Goal: Information Seeking & Learning: Find specific fact

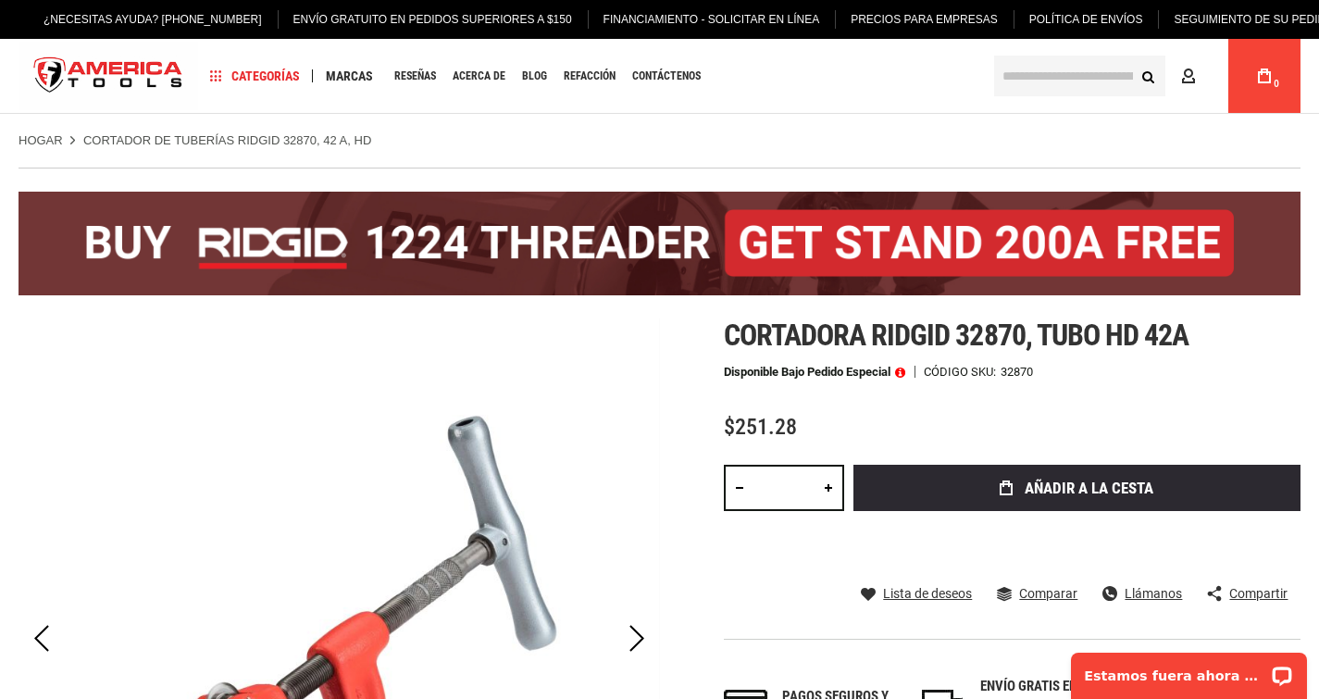
click at [878, 125] on div "Hogar CORTADOR DE TUBERÍAS RIDGID 32870, 42 A, HD" at bounding box center [659, 131] width 1319 height 35
click at [1033, 78] on input "text" at bounding box center [1079, 76] width 171 height 41
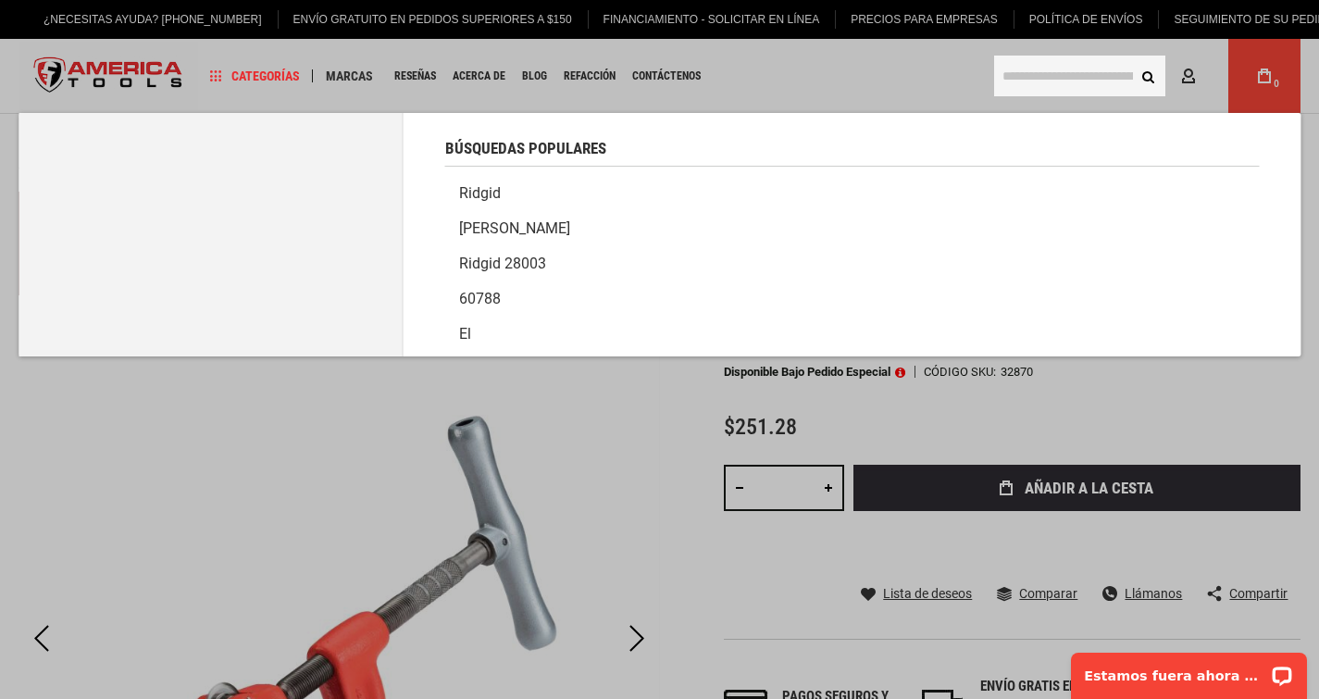
click at [490, 193] on font "Ridgid" at bounding box center [480, 193] width 42 height 18
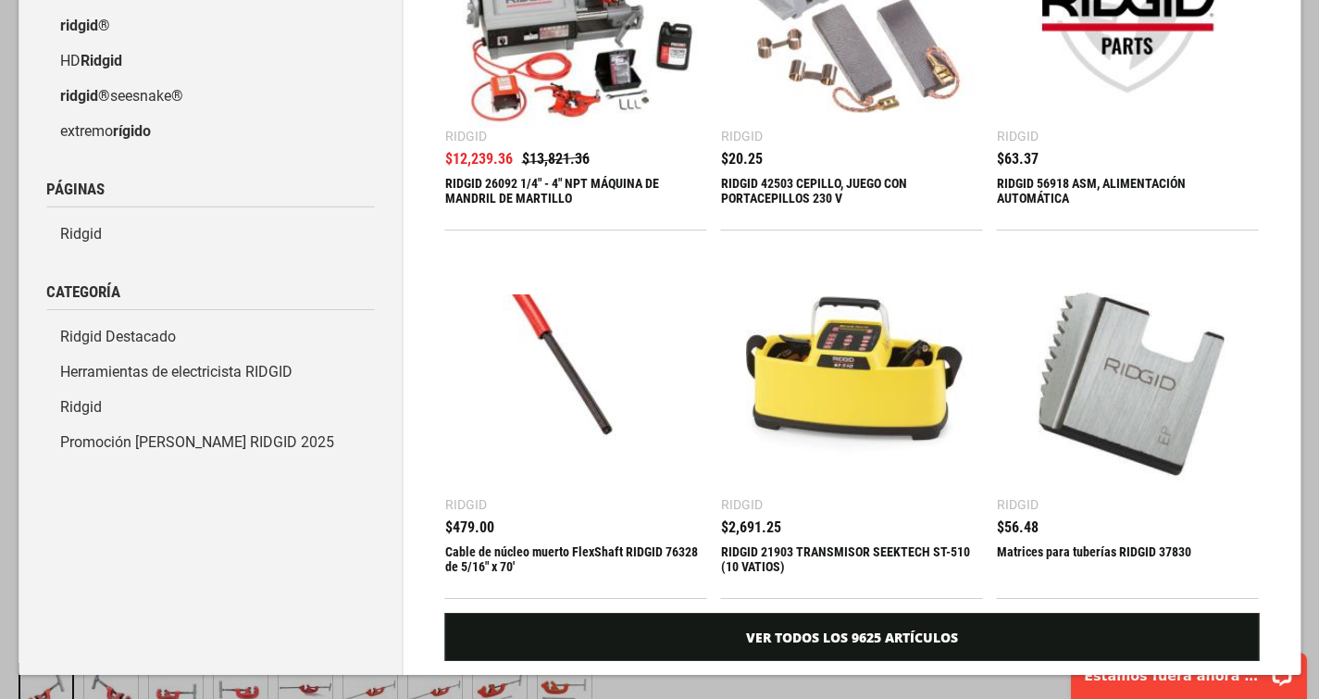
scroll to position [308, 0]
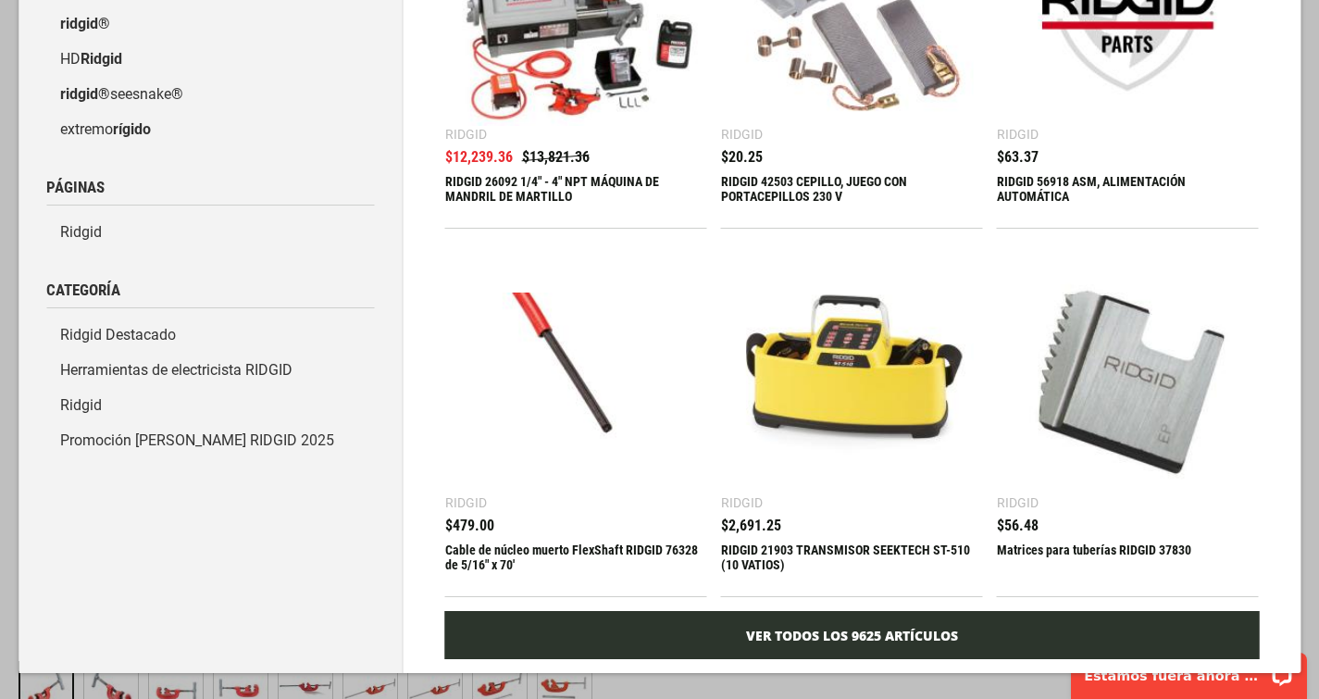
click at [759, 627] on font "Ver todos los 9625 artículos" at bounding box center [852, 636] width 212 height 18
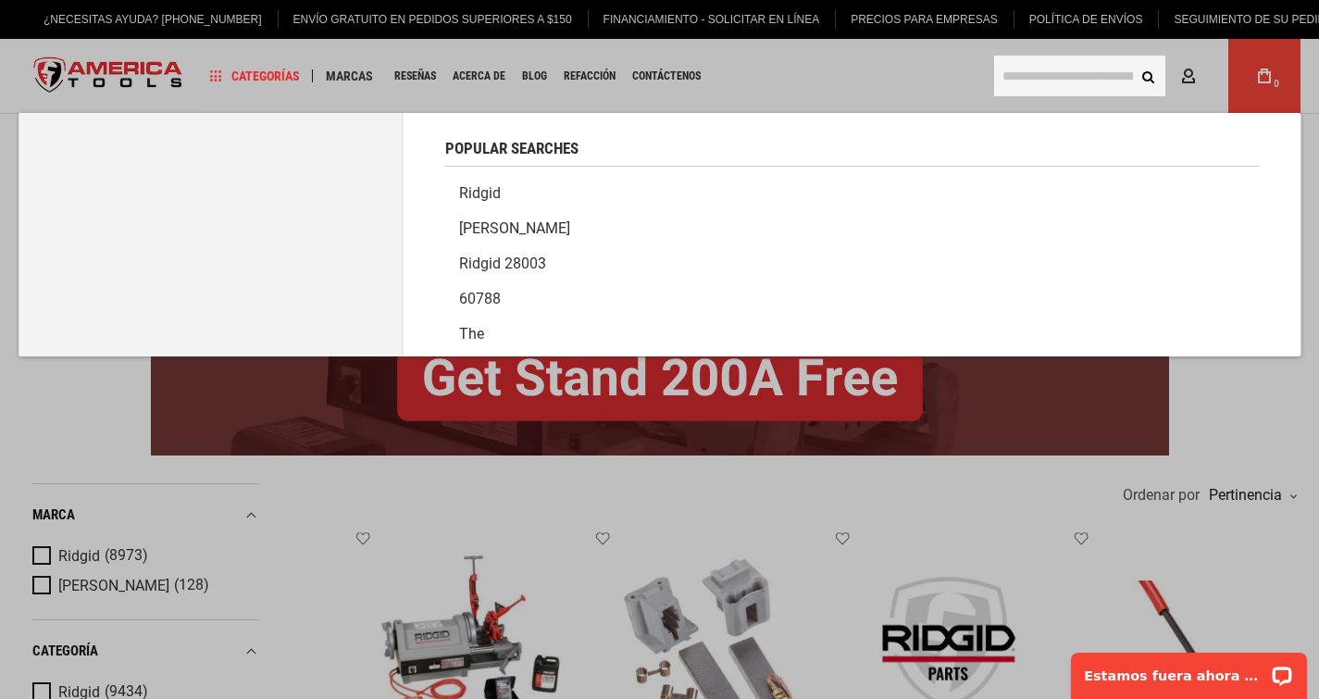
click at [1066, 83] on input "text" at bounding box center [1079, 76] width 171 height 41
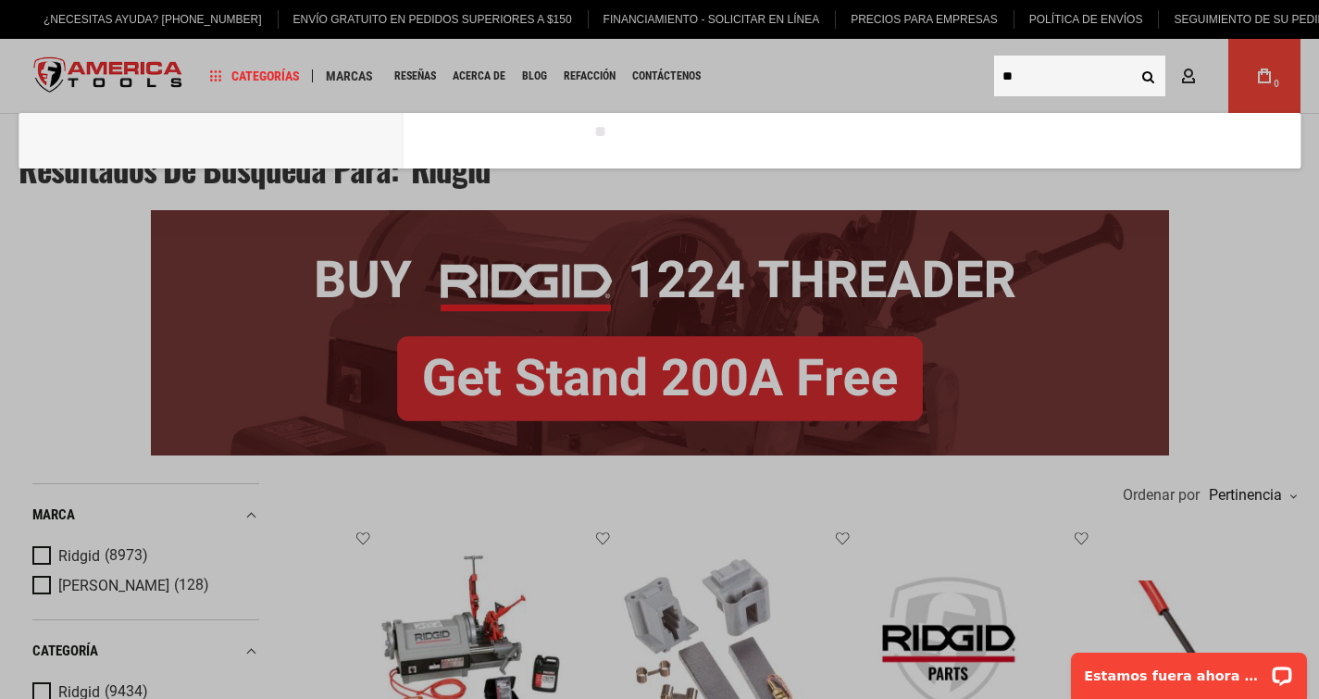
type input "**"
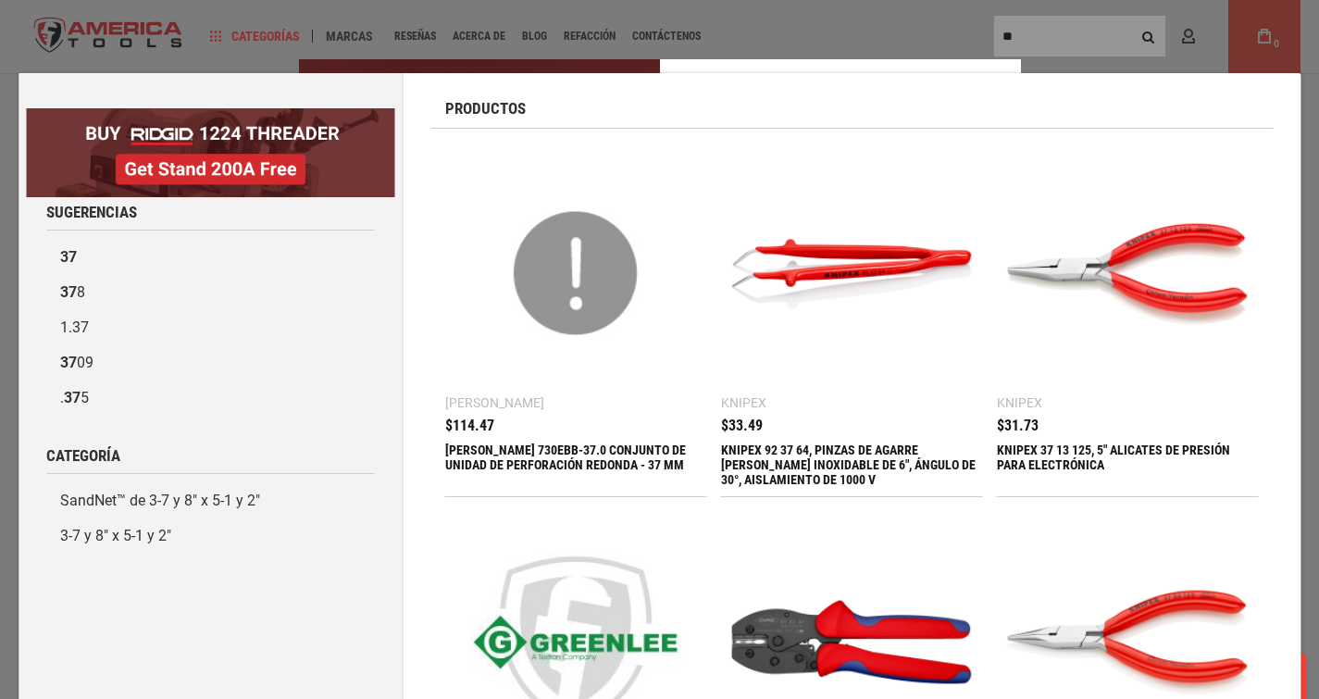
scroll to position [39, 0]
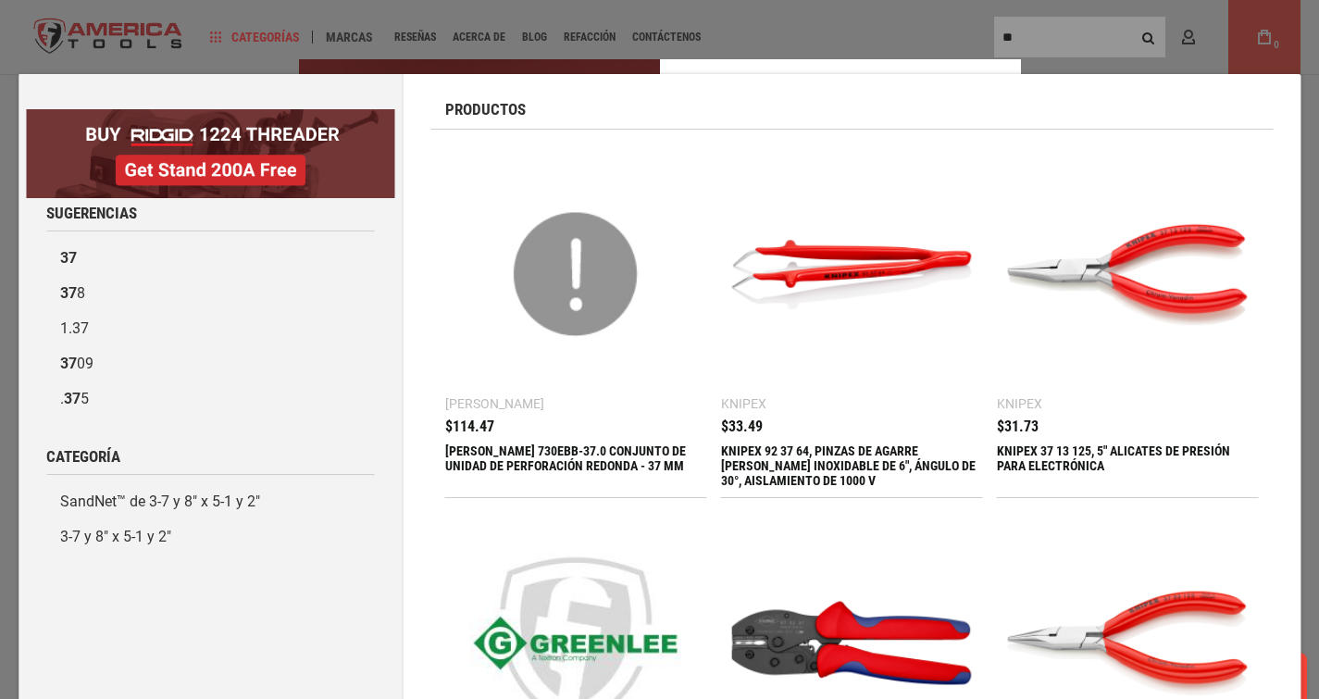
click at [1060, 19] on div "Formulario de oferta de marketing" at bounding box center [659, 349] width 1319 height 699
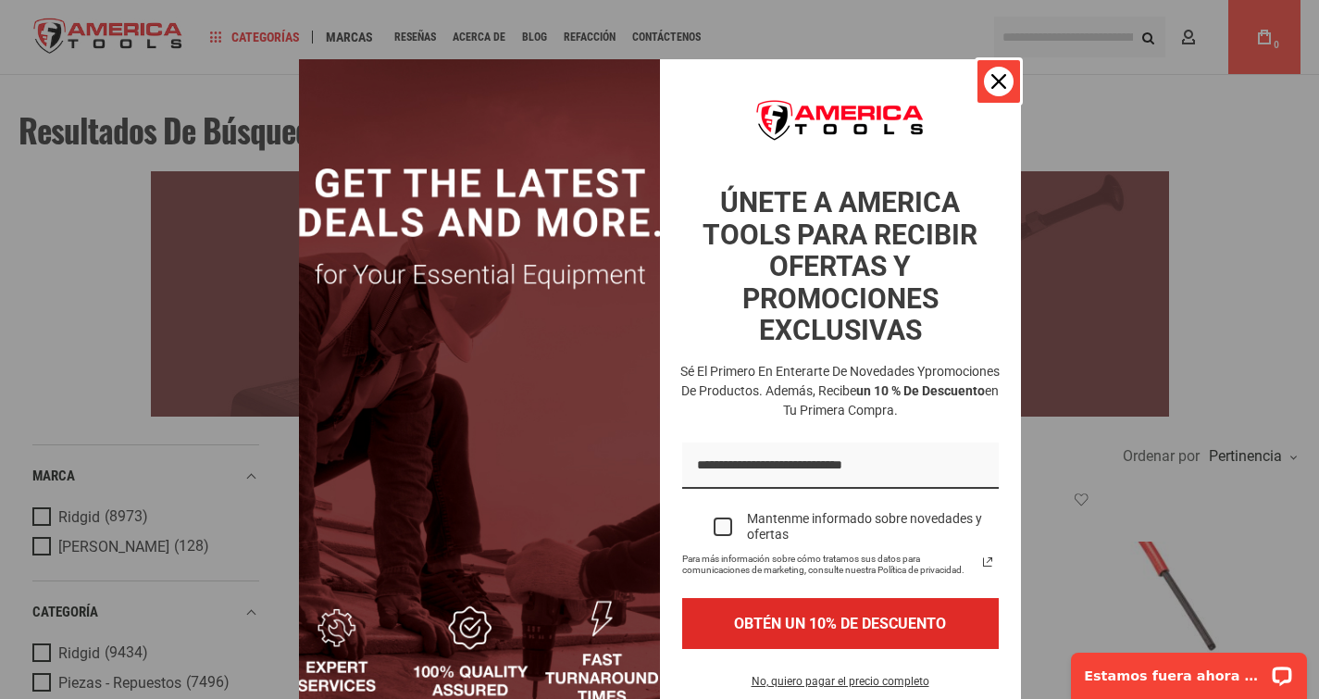
click at [984, 93] on div "Cerca" at bounding box center [999, 82] width 30 height 30
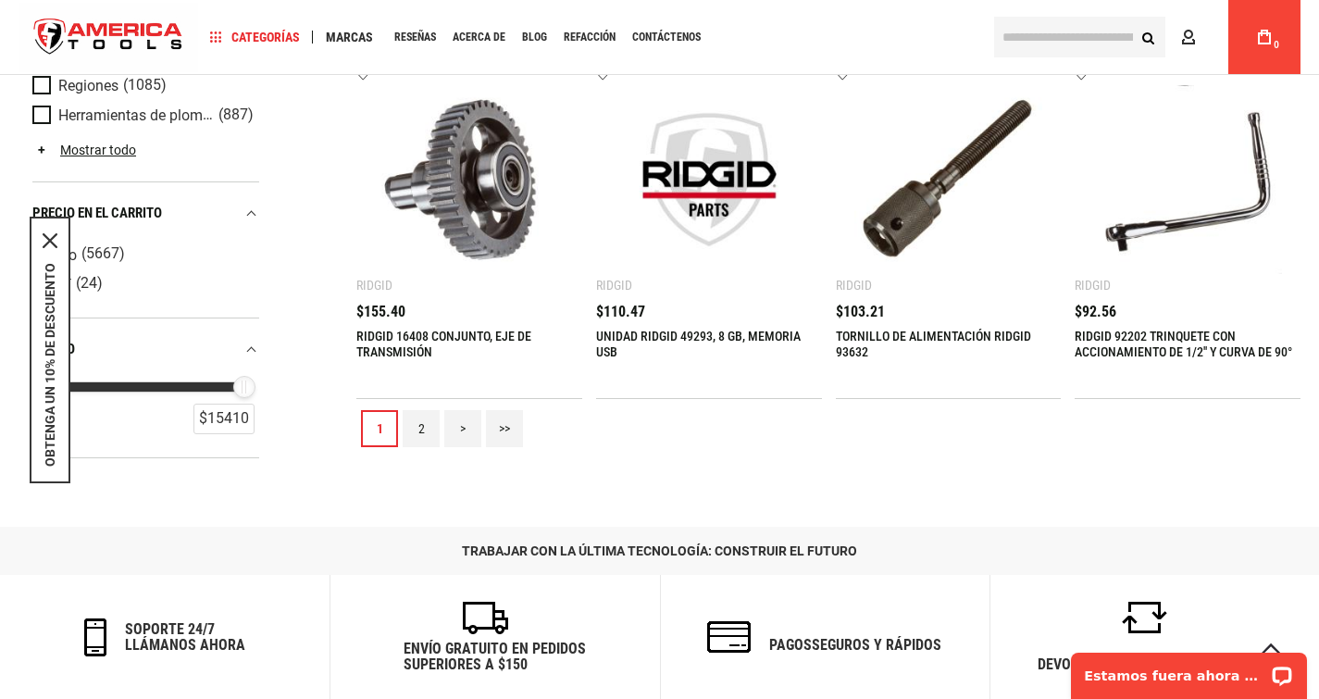
scroll to position [2190, 0]
click at [420, 423] on font "2" at bounding box center [421, 429] width 6 height 15
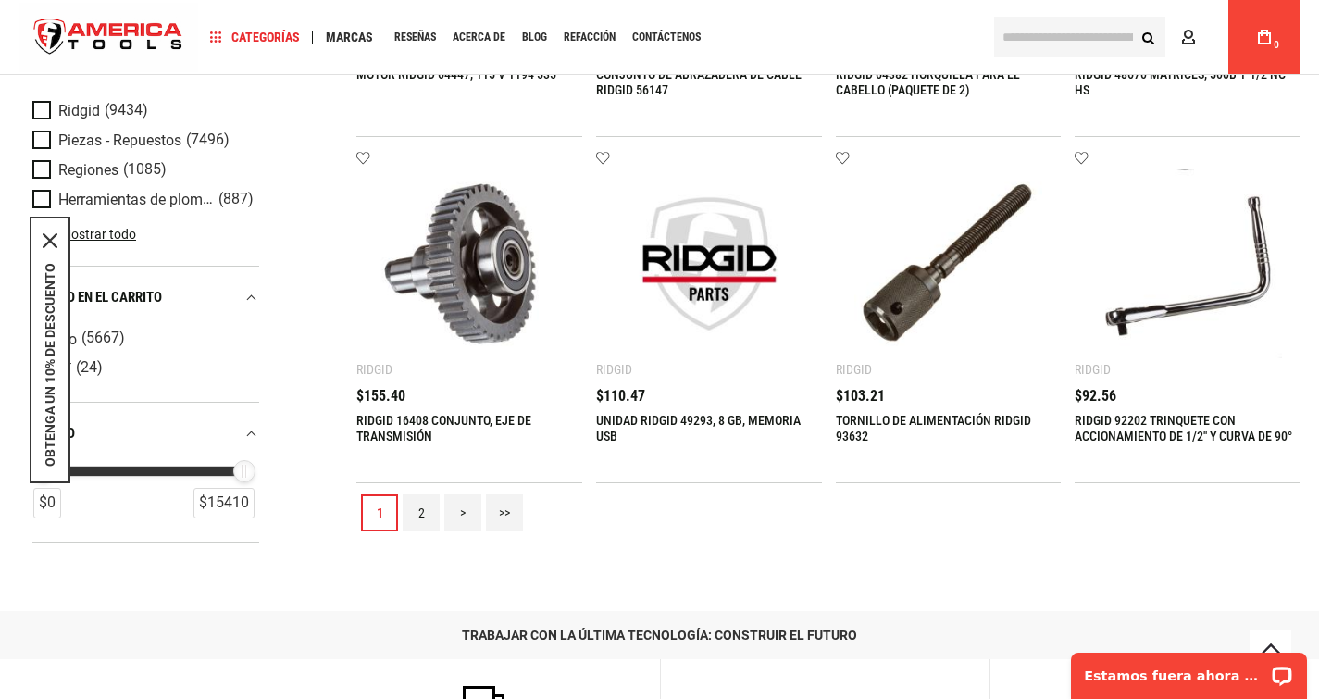
scroll to position [2111, 0]
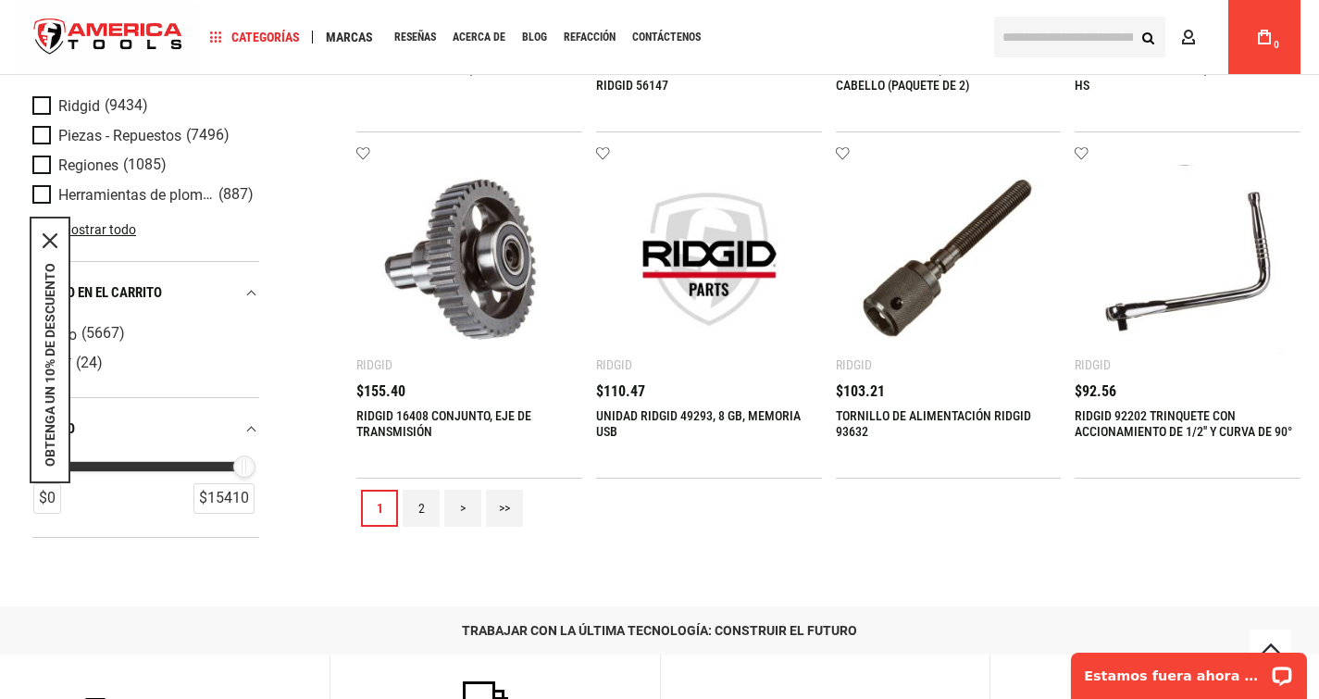
click at [417, 506] on link "2" at bounding box center [421, 508] width 37 height 37
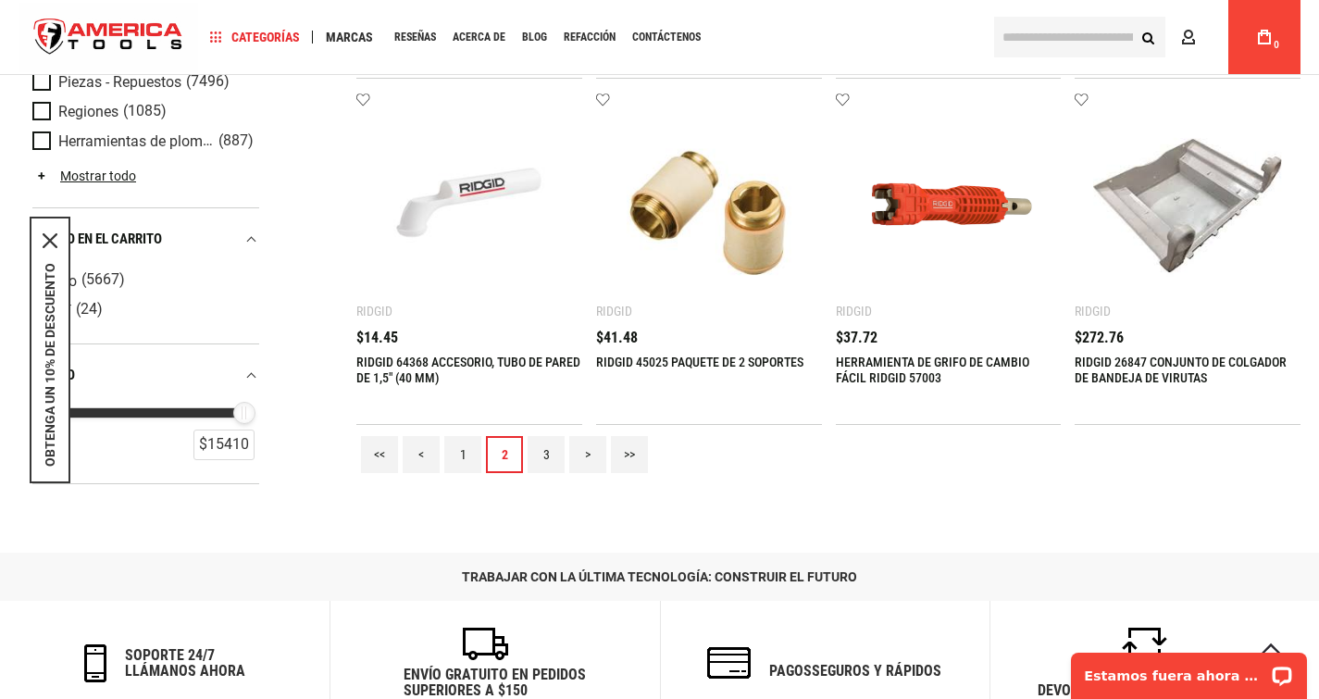
scroll to position [2151, 0]
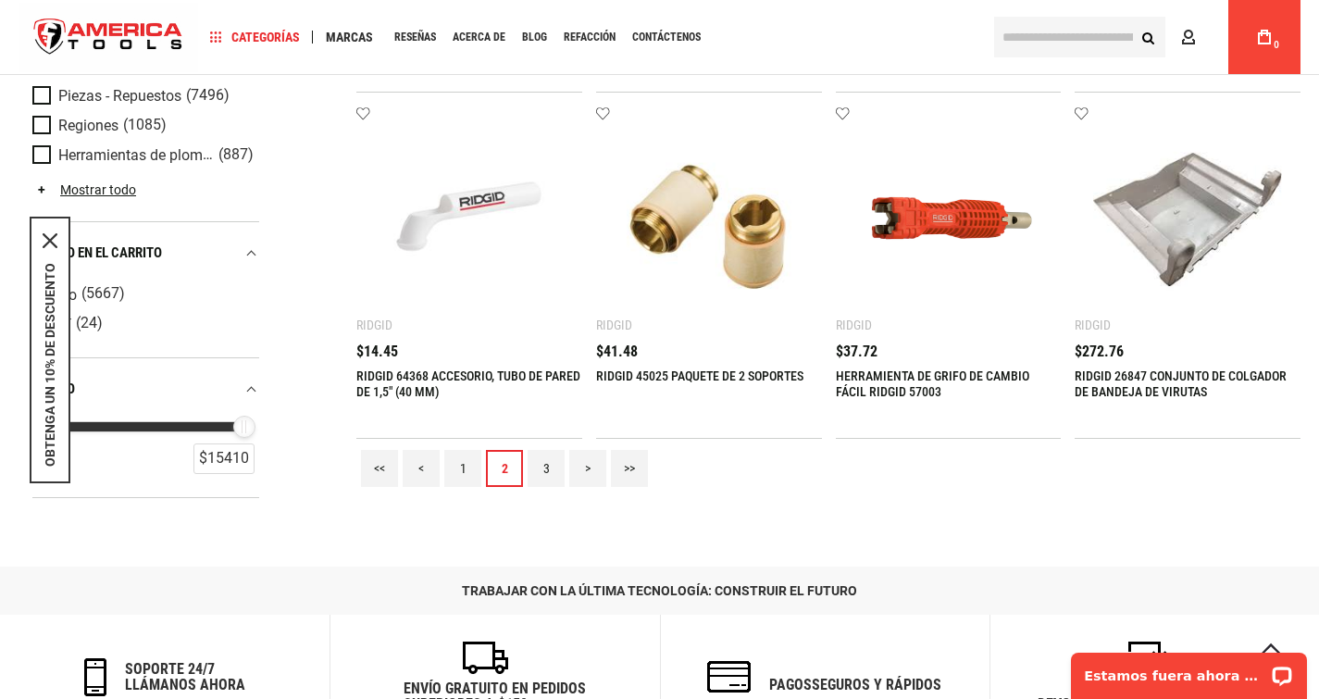
click at [455, 469] on link "1" at bounding box center [462, 468] width 37 height 37
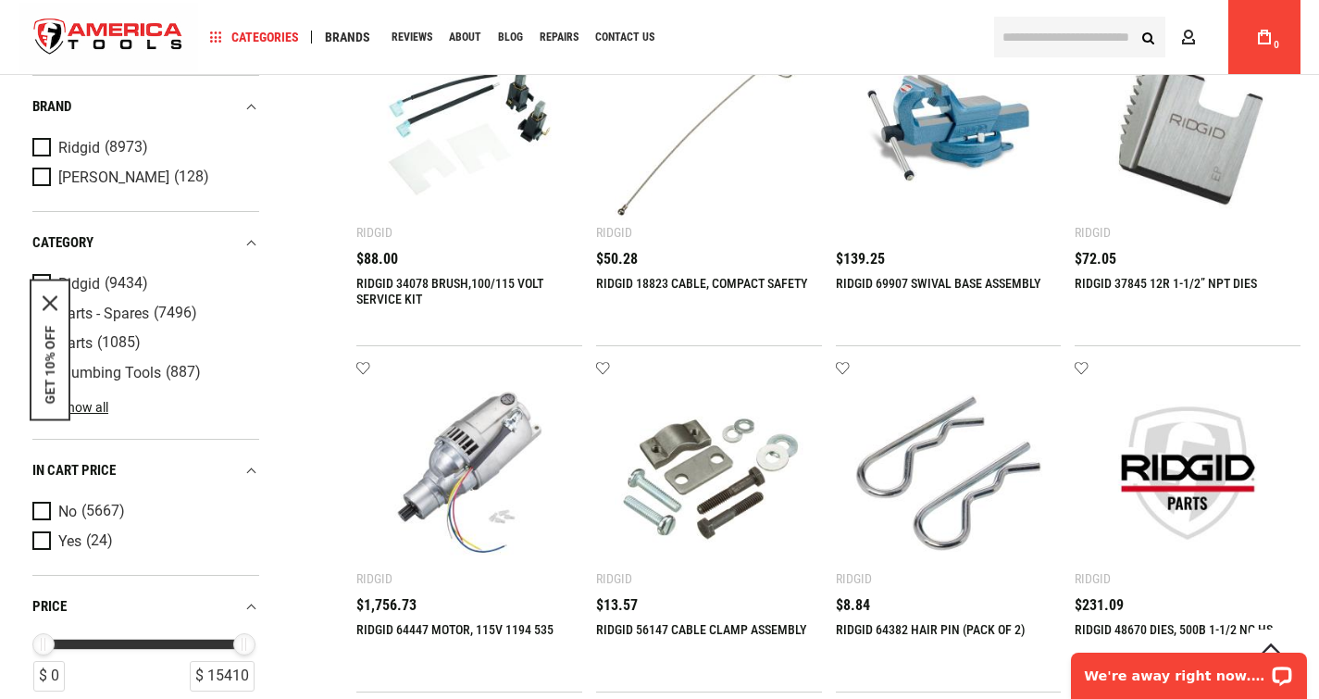
scroll to position [1522, 0]
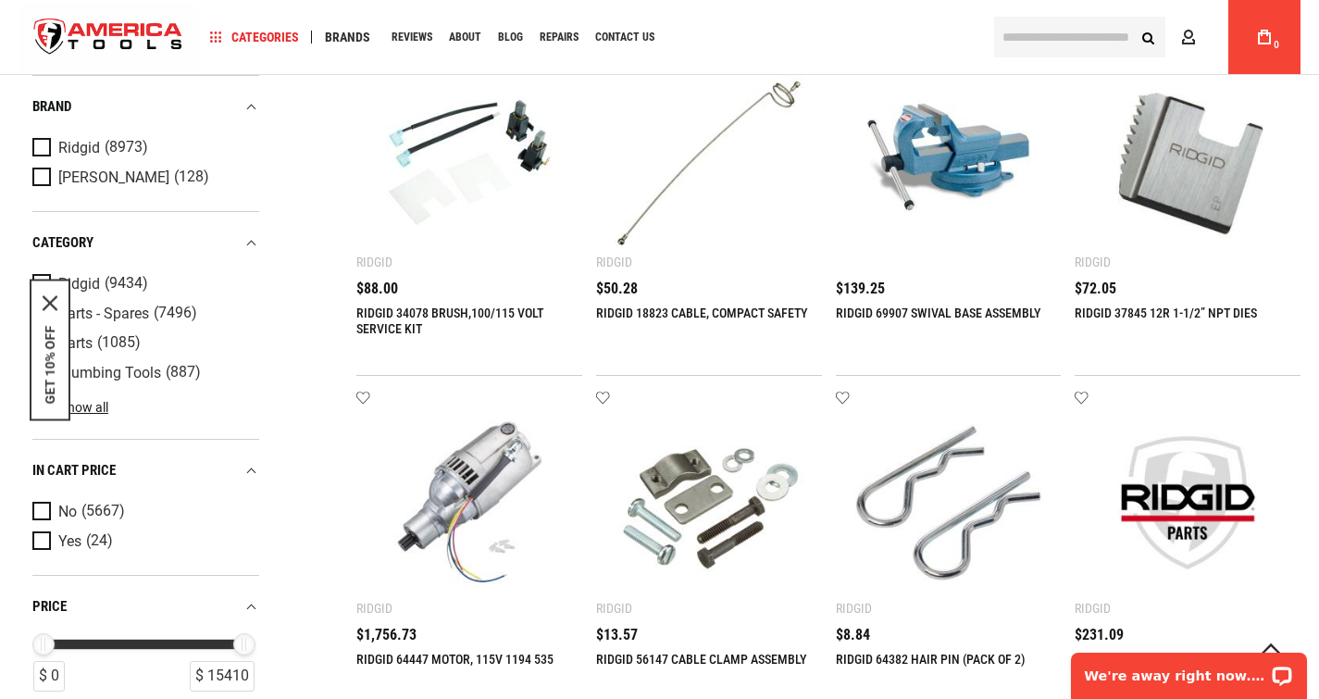
drag, startPoint x: 1302, startPoint y: 130, endPoint x: 1271, endPoint y: 110, distance: 36.2
click at [1022, 33] on input "text" at bounding box center [1079, 37] width 171 height 41
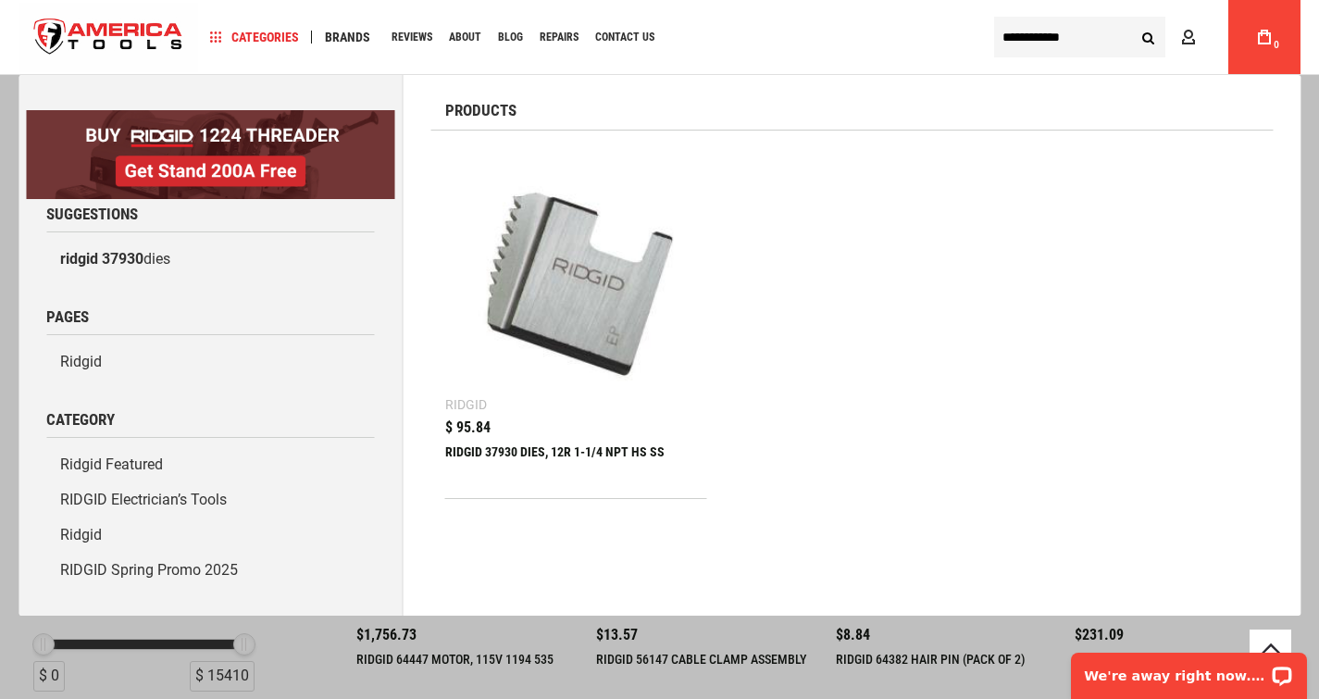
type input "**********"
click at [521, 234] on img at bounding box center [576, 275] width 243 height 243
click at [532, 218] on img at bounding box center [576, 275] width 243 height 243
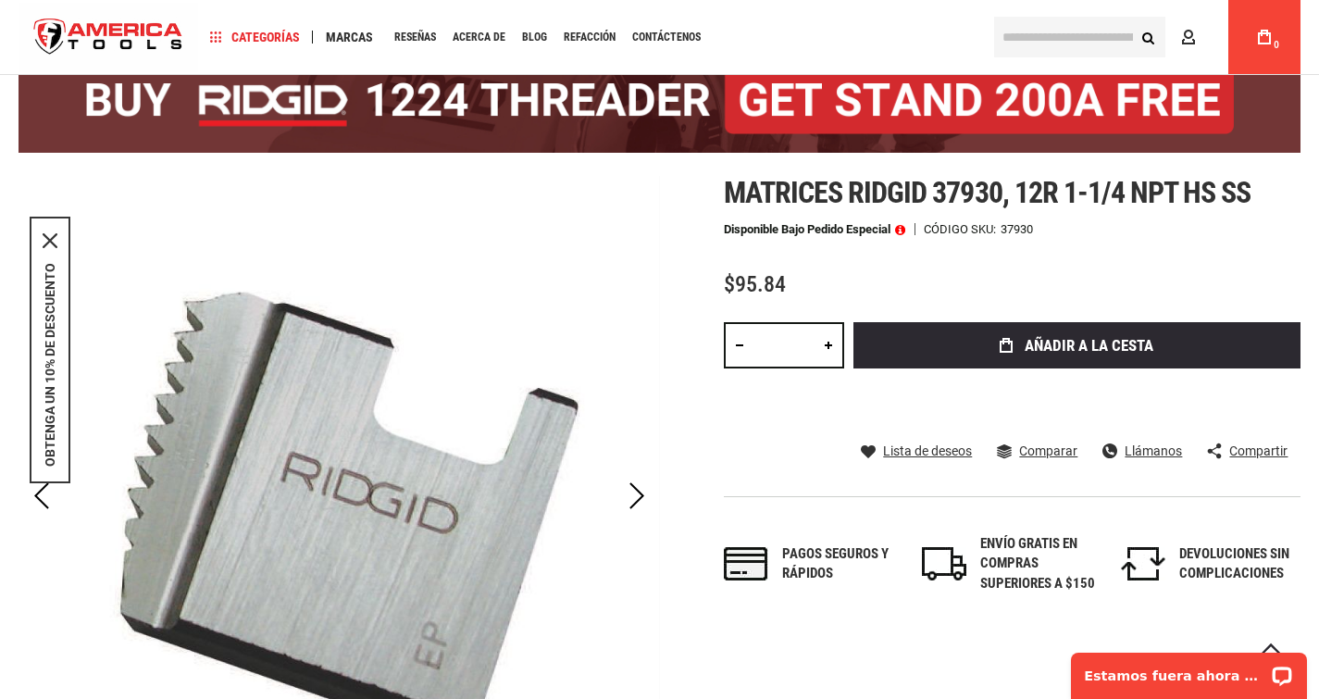
scroll to position [139, 0]
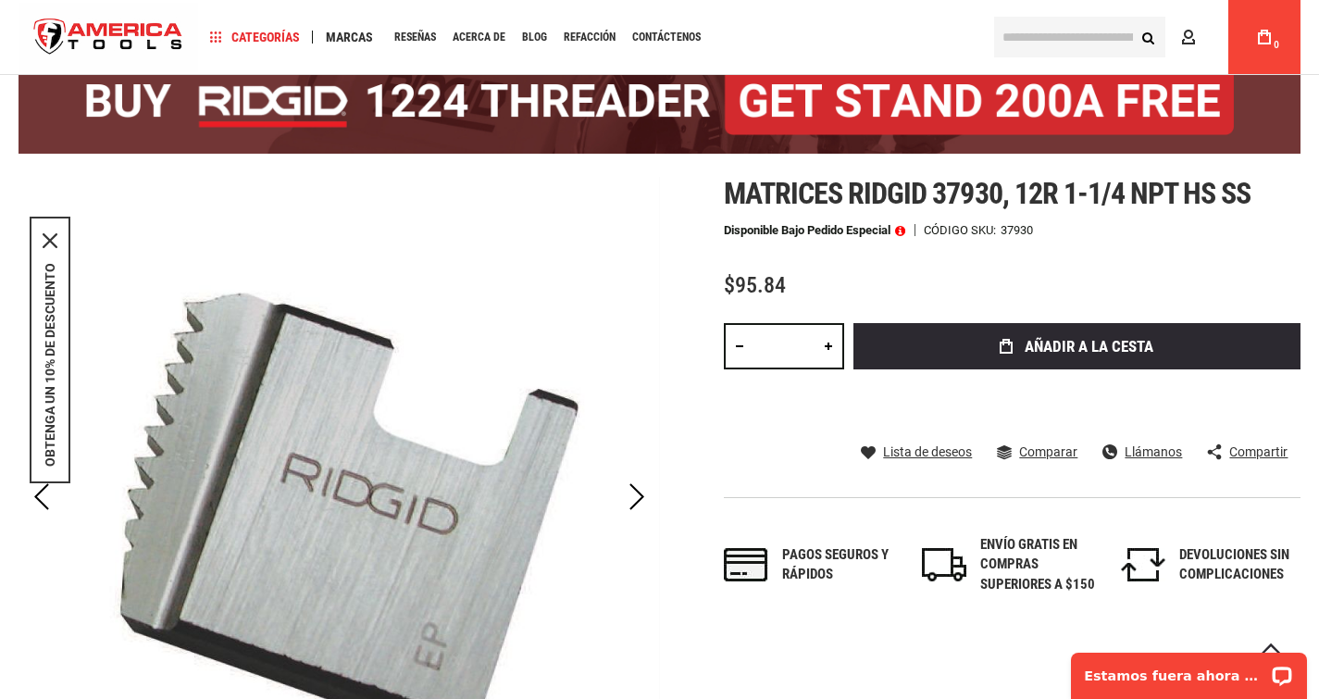
click at [642, 253] on div "Próximo" at bounding box center [637, 497] width 46 height 641
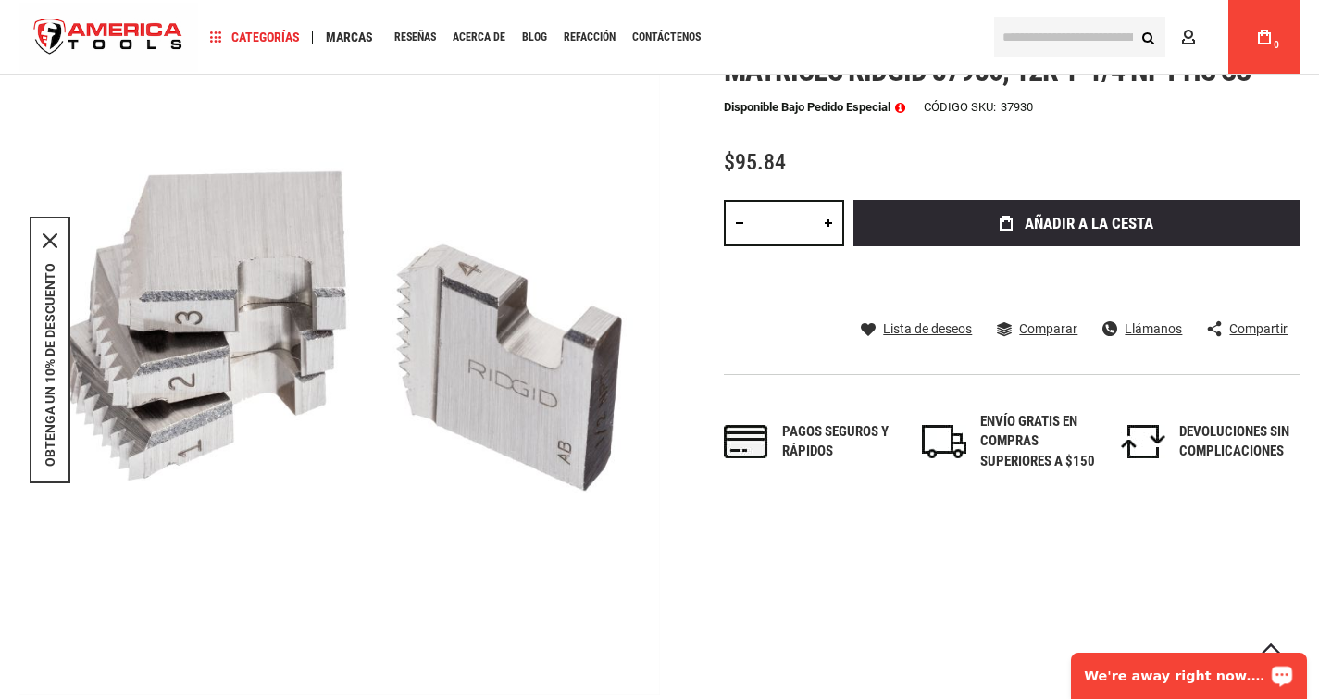
scroll to position [106, 0]
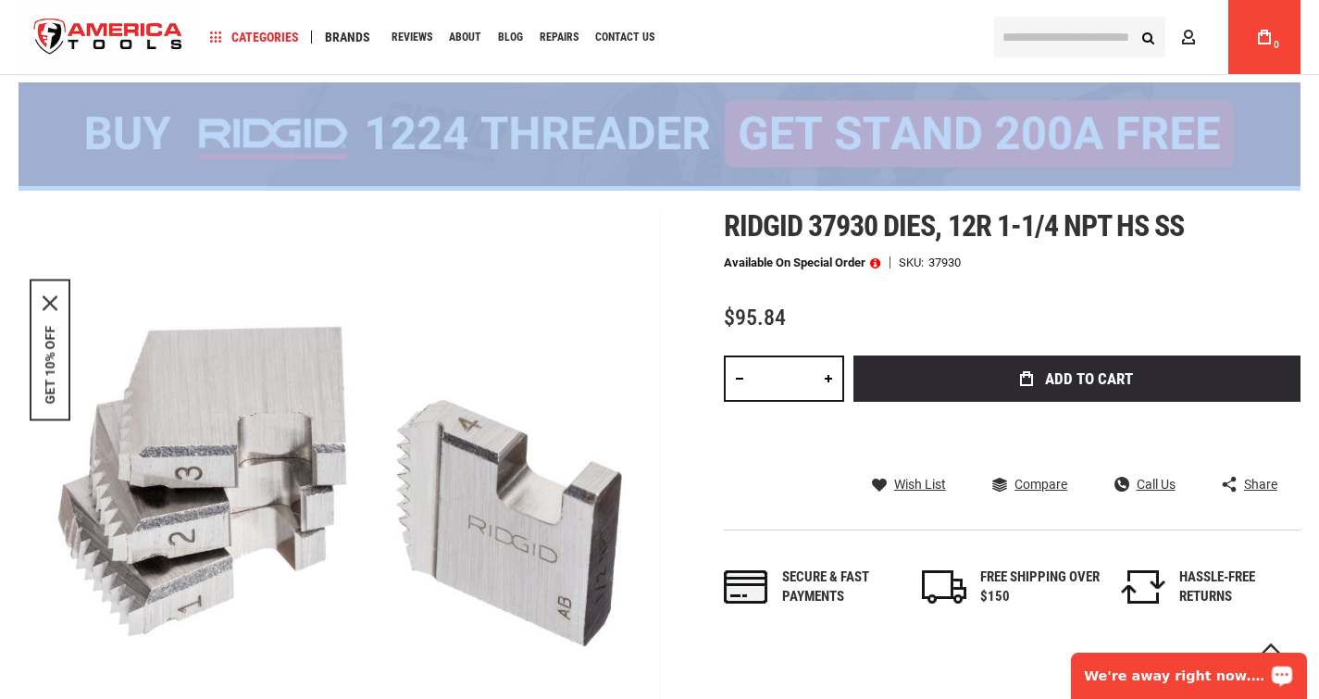
drag, startPoint x: 713, startPoint y: 214, endPoint x: 965, endPoint y: 200, distance: 252.2
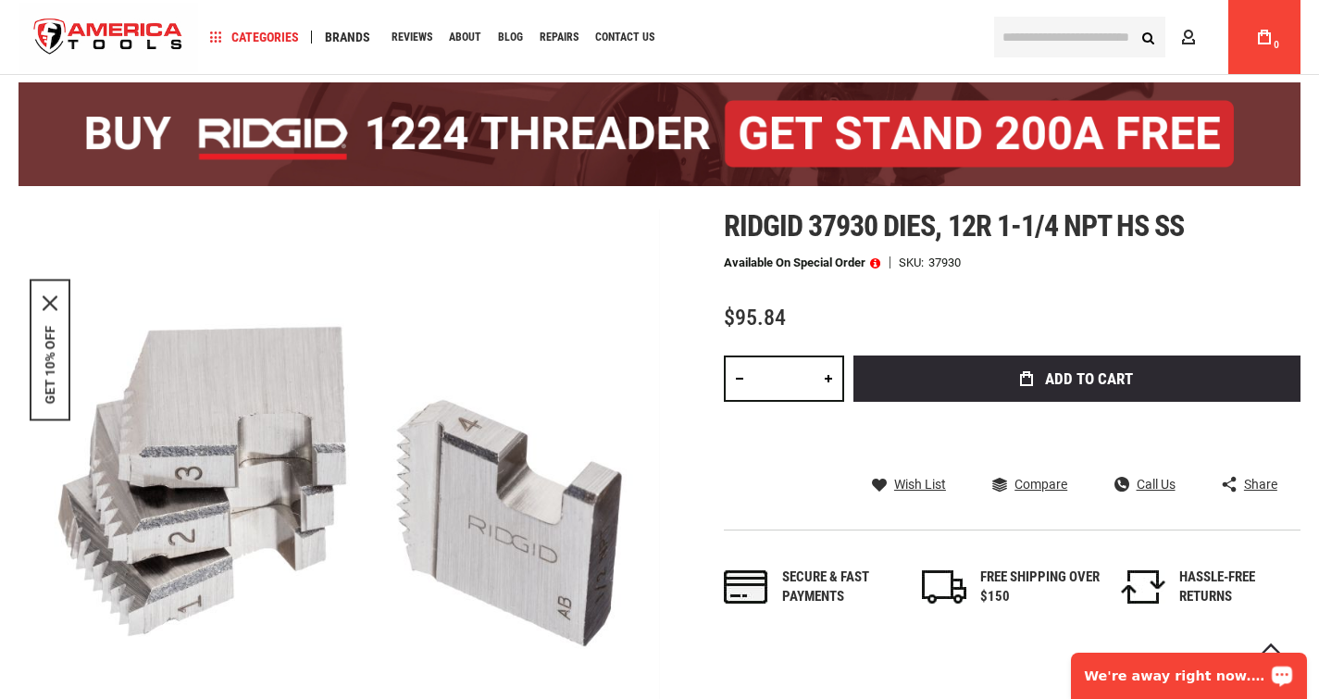
click at [1056, 260] on div "Available on Special Order SKU 37930" at bounding box center [1012, 262] width 577 height 13
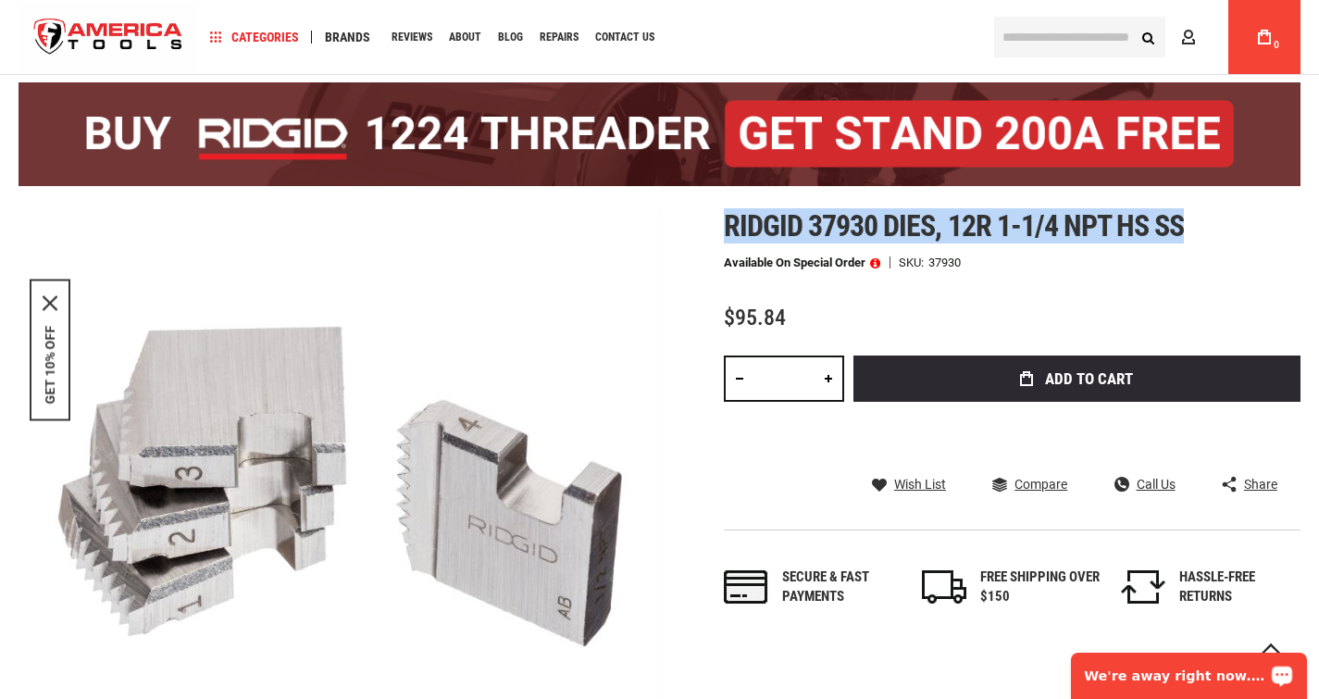
drag, startPoint x: 726, startPoint y: 234, endPoint x: 1187, endPoint y: 237, distance: 461.0
click at [1187, 237] on h1 "Ridgid 37930 dies, 12r 1-1/4 npt hs ss" at bounding box center [1012, 225] width 577 height 33
copy span "Ridgid 37930 dies, 12r 1-1/4 npt hs ss"
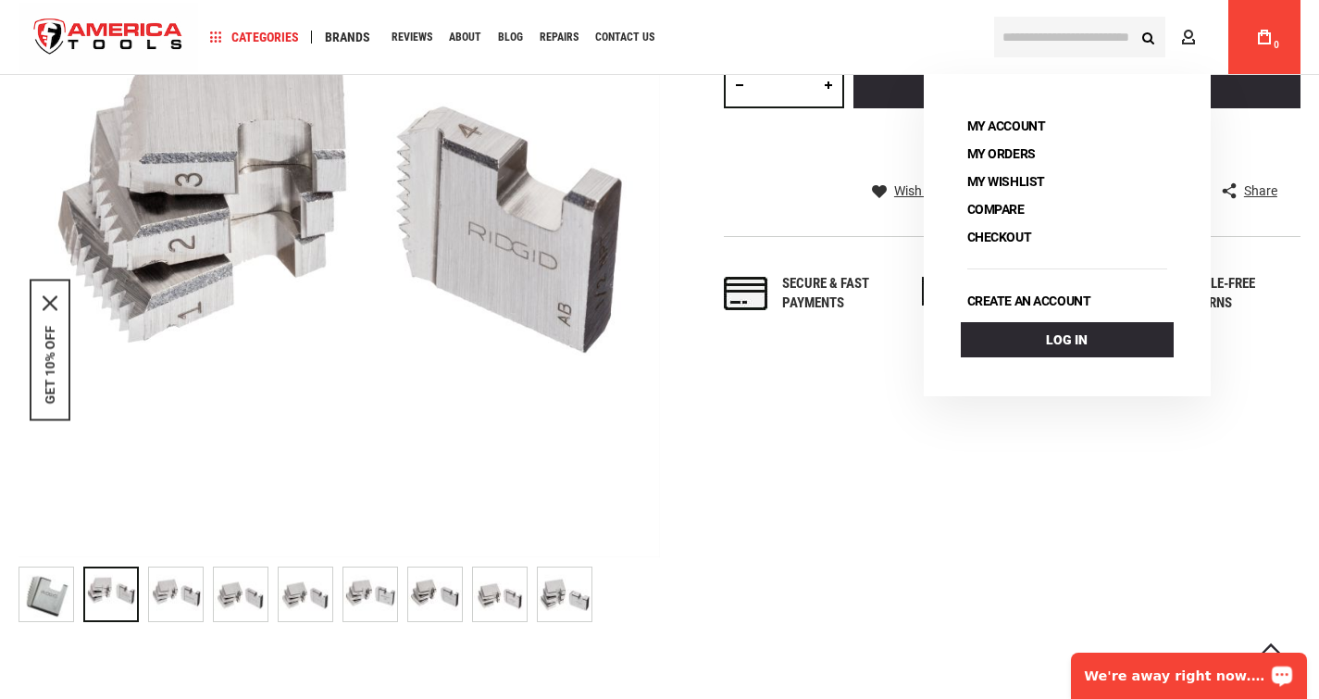
scroll to position [436, 0]
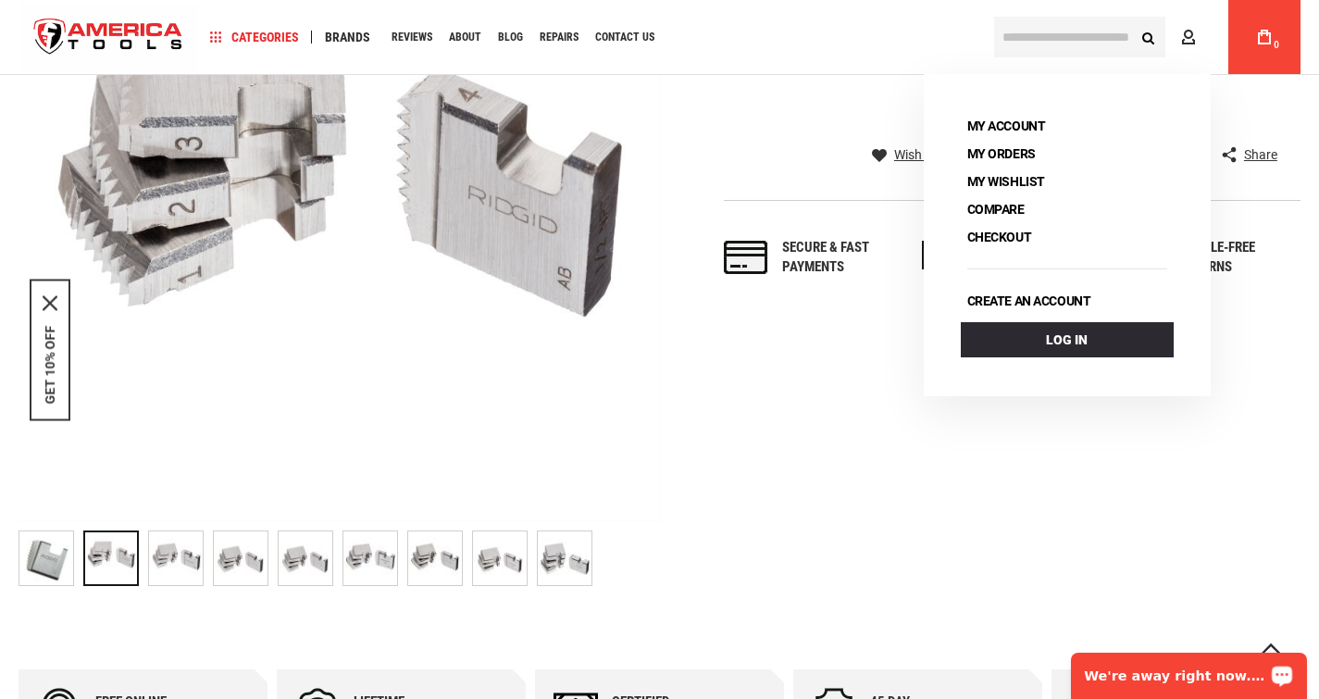
click at [875, 473] on div "Skip to the end of the images gallery Skip to the beginning of the images galle…" at bounding box center [660, 238] width 1282 height 716
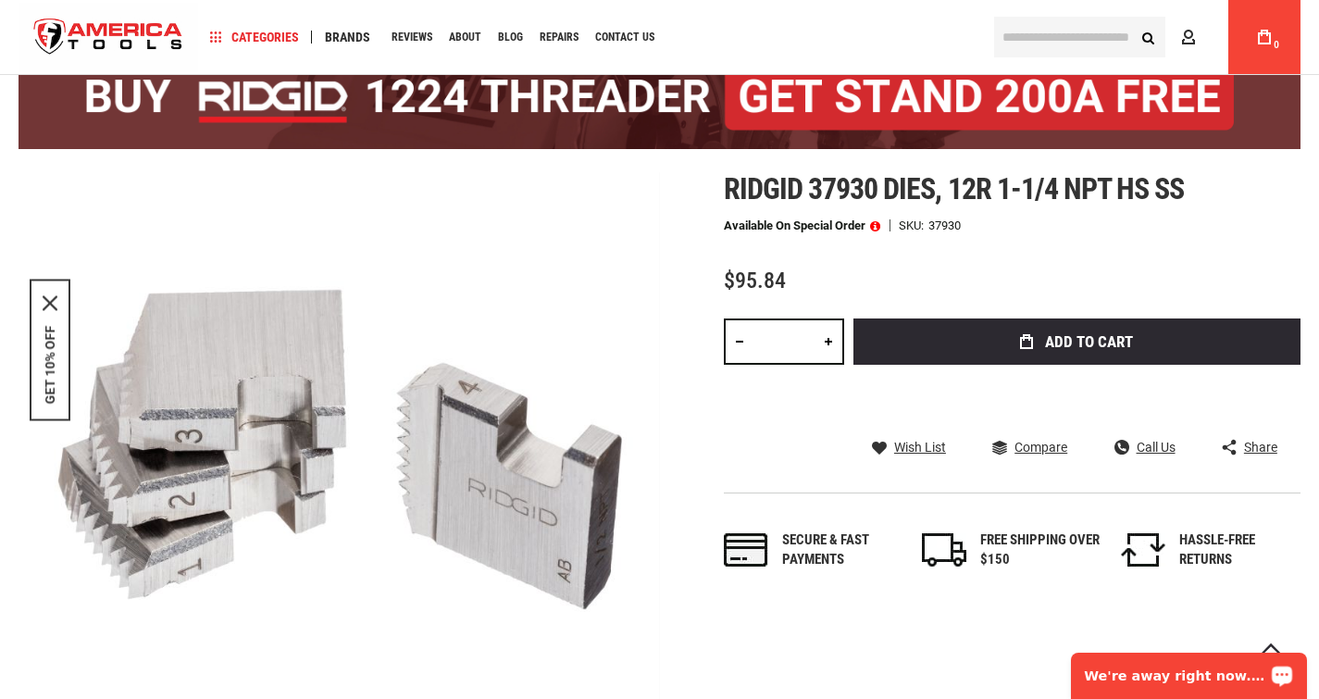
scroll to position [0, 0]
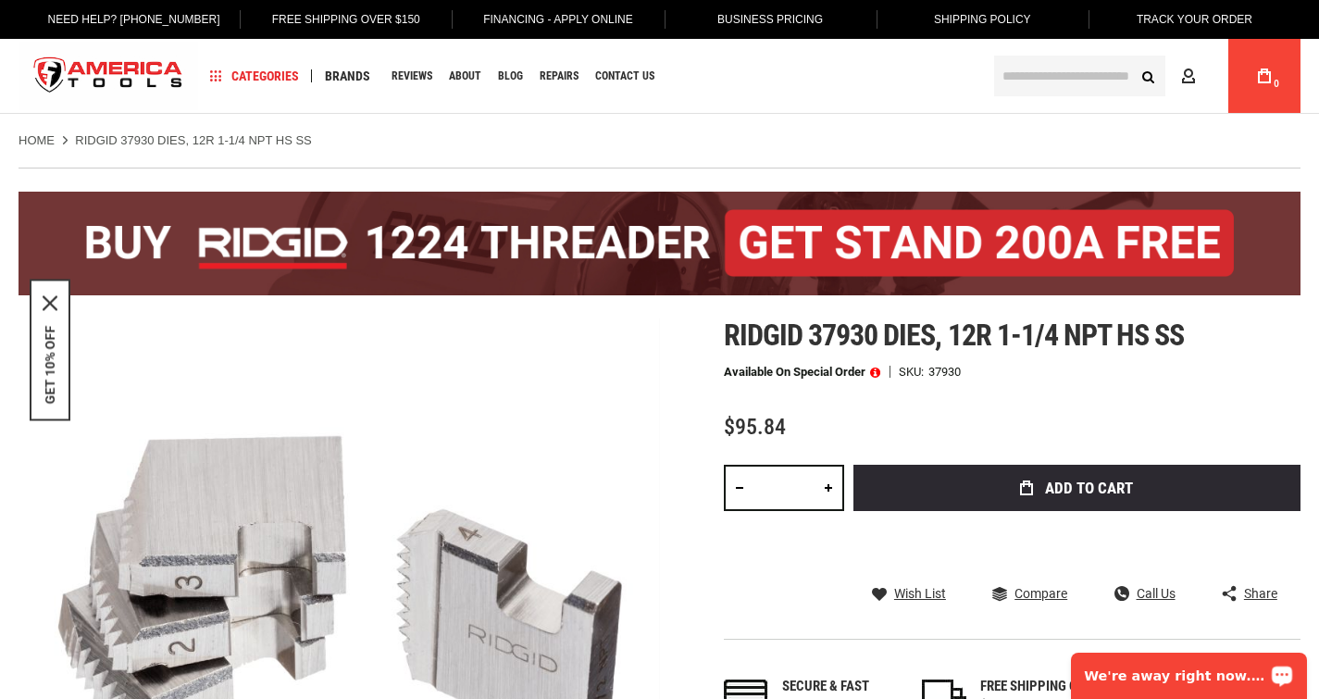
click at [994, 81] on input "text" at bounding box center [1079, 76] width 171 height 41
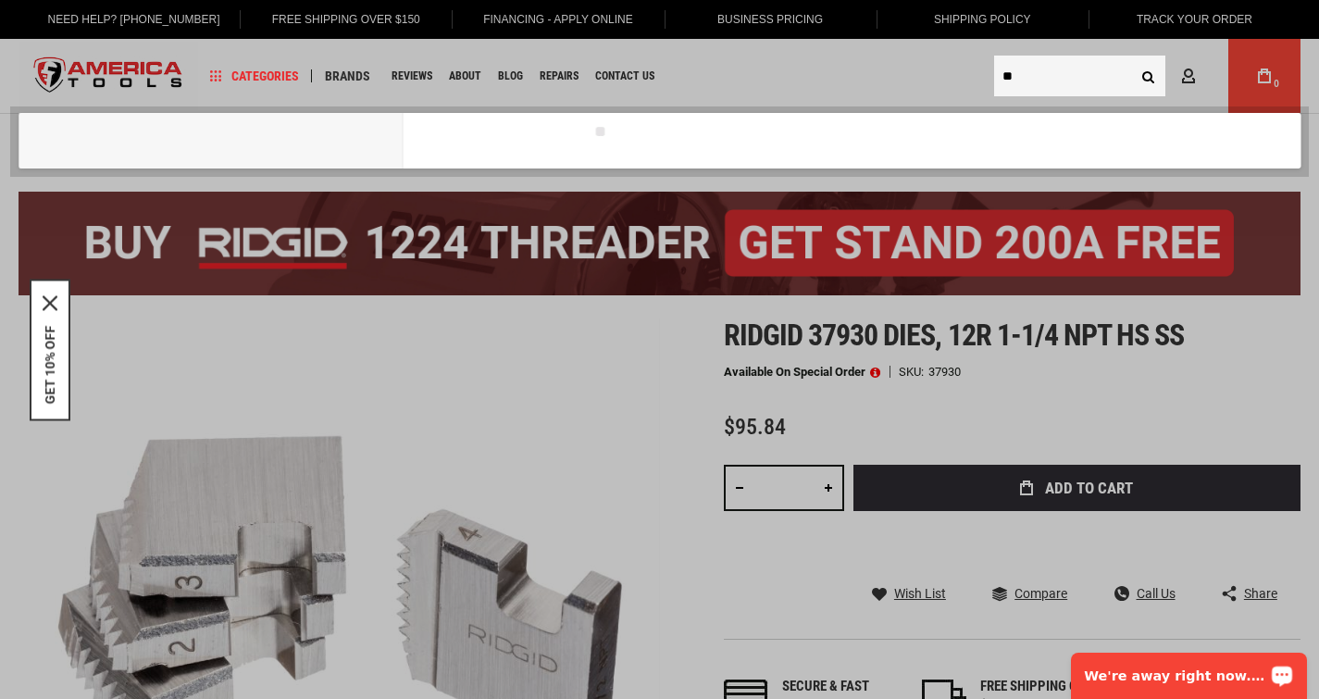
type input "*"
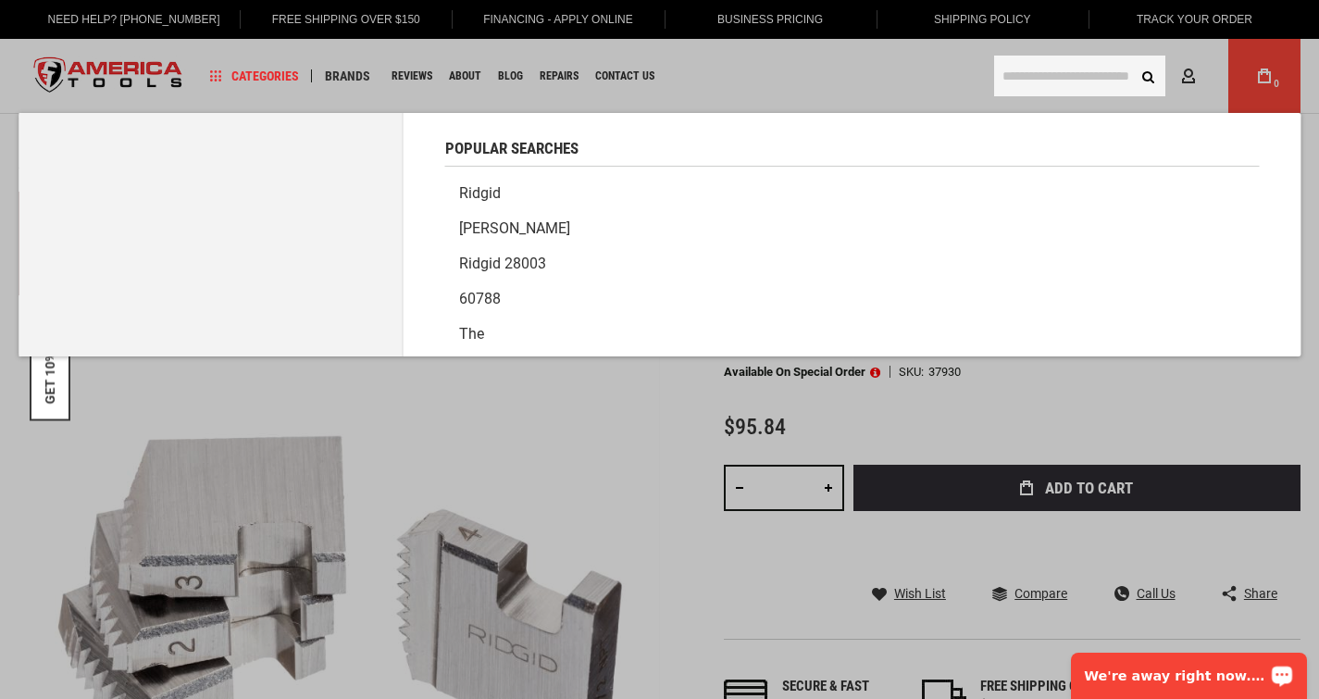
click at [1010, 74] on input "text" at bounding box center [1079, 76] width 171 height 41
paste input "**********"
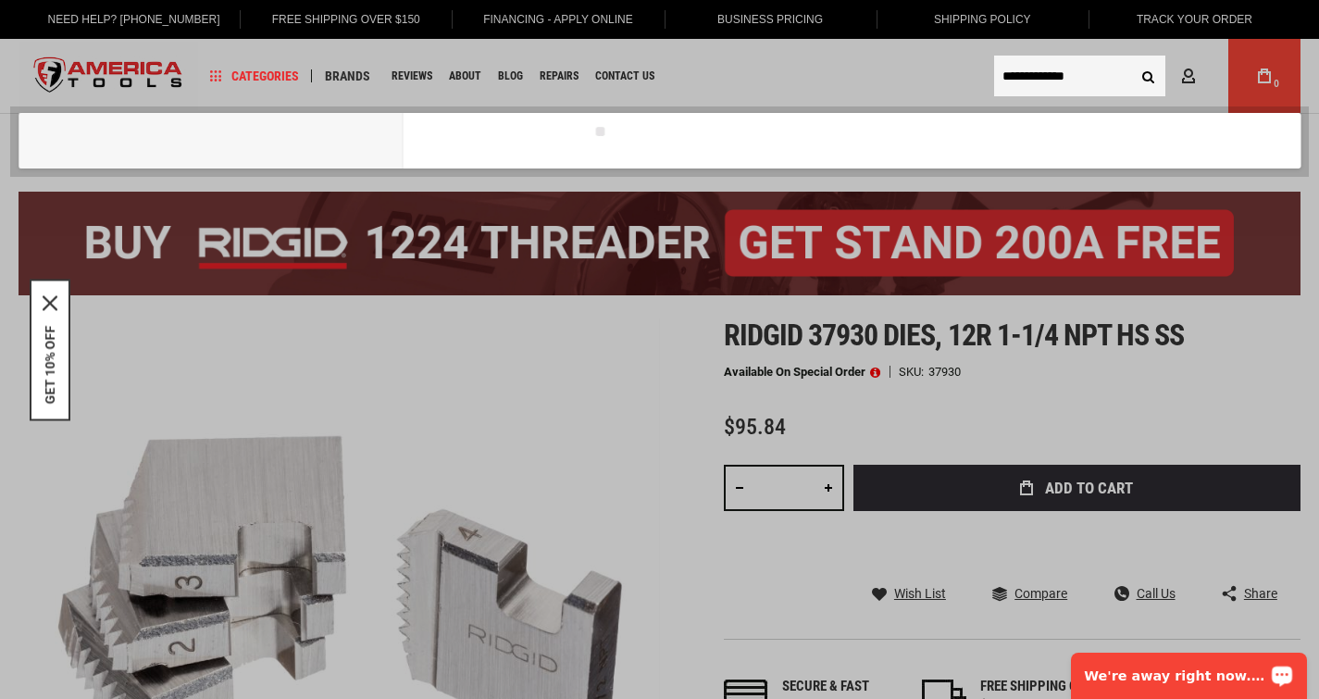
type input "**********"
click at [1130, 58] on button "Search" at bounding box center [1147, 75] width 35 height 35
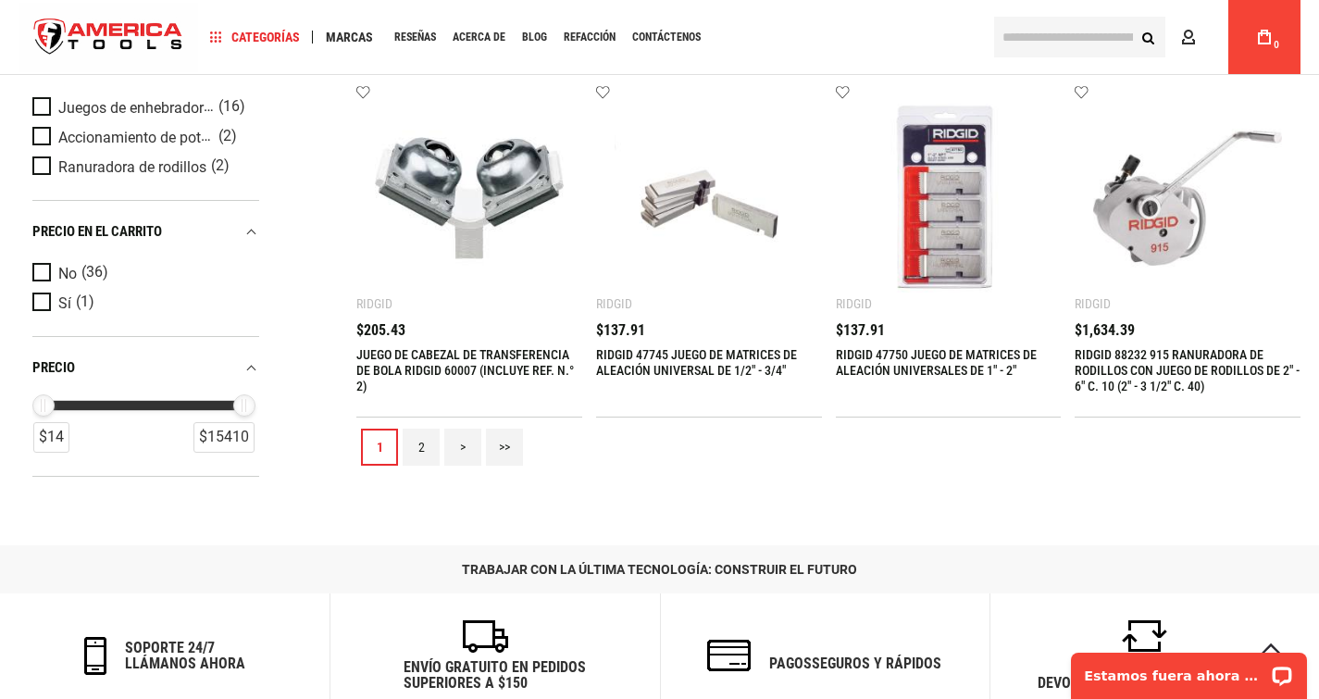
scroll to position [2174, 0]
